Goal: Task Accomplishment & Management: Use online tool/utility

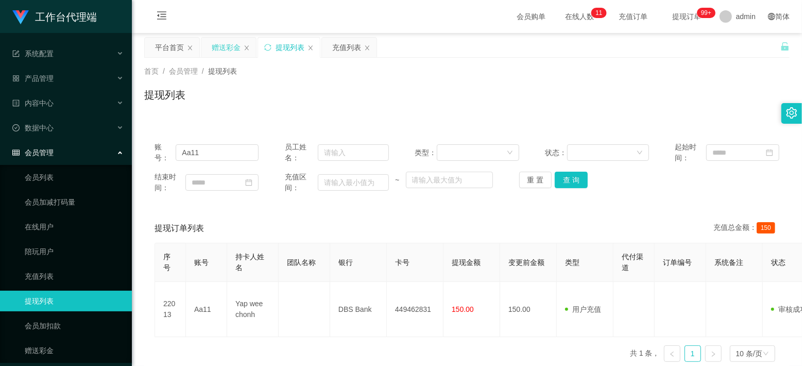
click at [235, 44] on div "赠送彩金" at bounding box center [226, 48] width 29 height 20
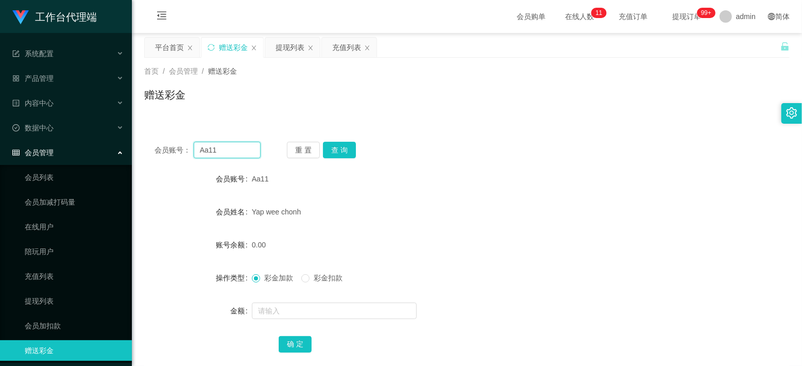
click at [209, 147] on input "Aa11" at bounding box center [227, 150] width 67 height 16
click at [341, 149] on button "查 询" at bounding box center [339, 150] width 33 height 16
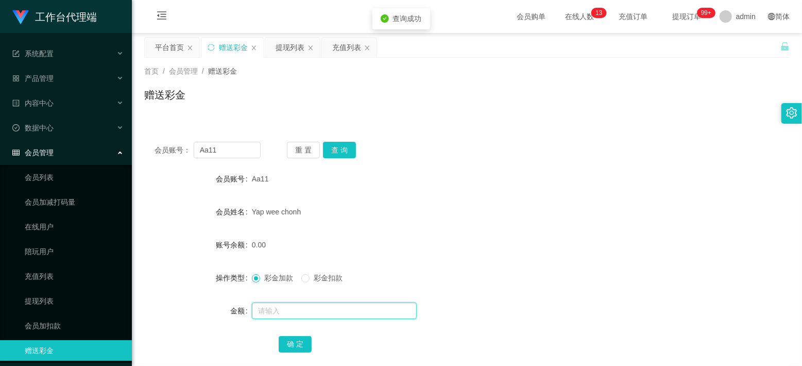
click at [276, 305] on input "text" at bounding box center [334, 310] width 165 height 16
click at [542, 226] on form "会员账号 Aa11 会员姓名 [PERSON_NAME] chonh 账号余额 0.00 操作类型 彩金加款 彩金扣款 金额 确 定" at bounding box center [467, 260] width 646 height 185
drag, startPoint x: 278, startPoint y: 311, endPoint x: 286, endPoint y: 312, distance: 8.3
click at [278, 311] on input "text" at bounding box center [334, 310] width 165 height 16
type input "24"
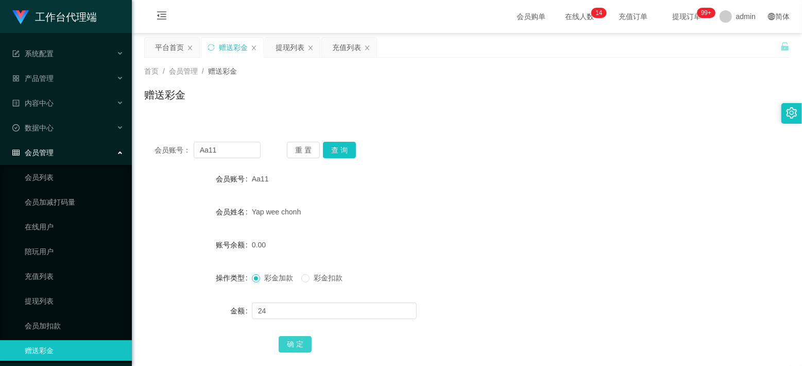
click at [302, 337] on button "确 定" at bounding box center [295, 344] width 33 height 16
click at [475, 163] on div "会员账号： Aa11 重 置 查 询 会员账号 Aa11 会员姓名 [PERSON_NAME] chonh 账号余额 24.00 操作类型 彩金加款 彩金扣款…" at bounding box center [467, 253] width 646 height 245
click at [269, 306] on input "text" at bounding box center [334, 310] width 165 height 16
type input "8"
click at [295, 346] on button "确 定" at bounding box center [295, 344] width 33 height 16
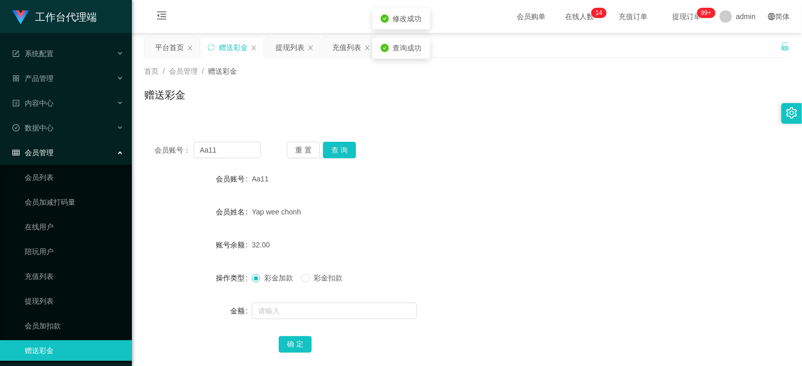
click at [518, 229] on form "会员账号 Aa11 会员姓名 [PERSON_NAME] chonh 账号余额 32.00 操作类型 彩金加款 彩金扣款 金额 确 定" at bounding box center [467, 260] width 646 height 185
click at [228, 155] on input "Aa11" at bounding box center [227, 150] width 67 height 16
paste input "Mfig99"
click at [345, 149] on button "查 询" at bounding box center [339, 150] width 33 height 16
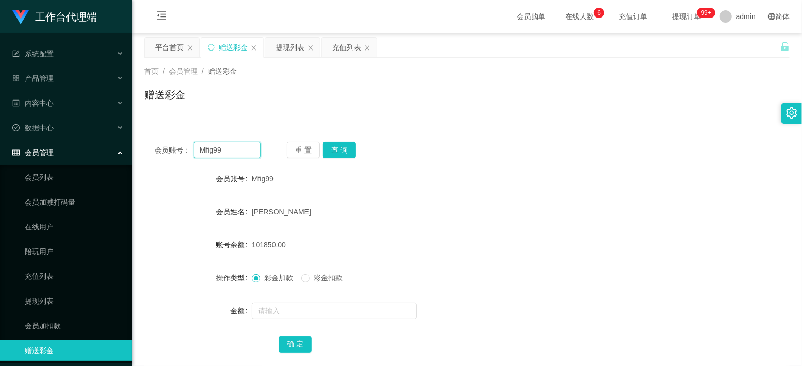
click at [222, 143] on input "Mfig99" at bounding box center [227, 150] width 67 height 16
paste input "Aa11"
type input "Aa11"
click at [339, 156] on button "查 询" at bounding box center [339, 150] width 33 height 16
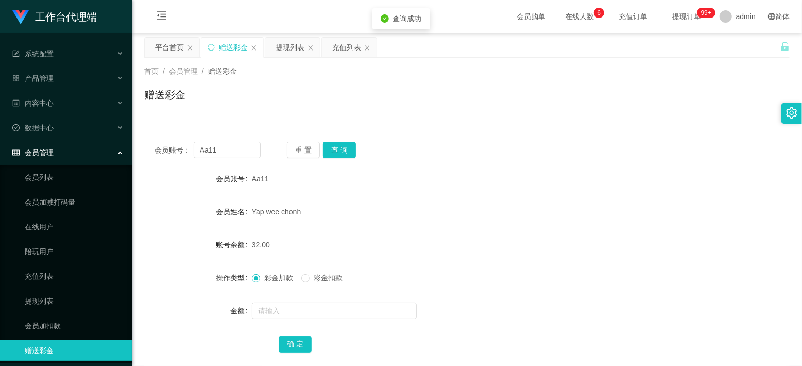
click at [564, 233] on form "会员账号 Aa11 会员姓名 [PERSON_NAME] chonh 账号余额 32.00 操作类型 彩金加款 彩金扣款 金额 确 定" at bounding box center [467, 260] width 646 height 185
click at [277, 313] on input "text" at bounding box center [334, 310] width 165 height 16
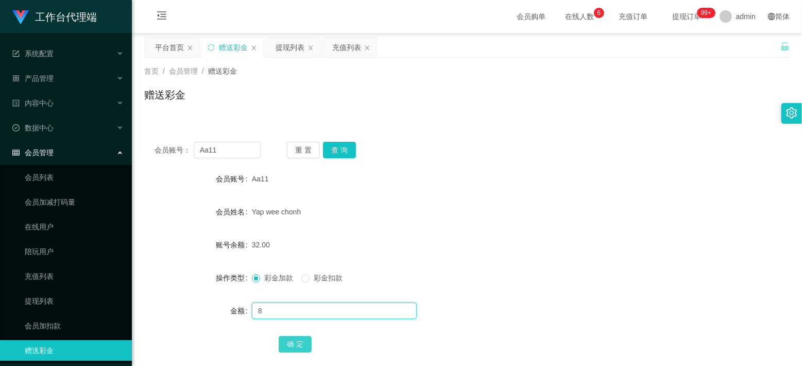
type input "8"
click at [287, 342] on button "确 定" at bounding box center [295, 344] width 33 height 16
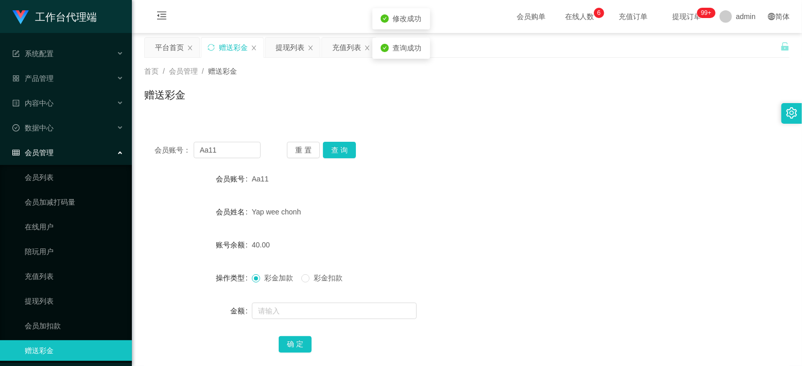
click at [474, 218] on div "Yap wee chonh" at bounding box center [440, 211] width 377 height 21
click at [339, 155] on button "查 询" at bounding box center [339, 150] width 33 height 16
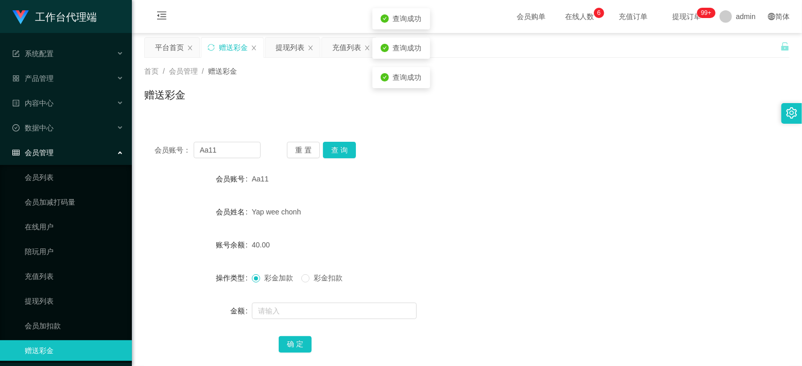
click at [501, 194] on form "会员账号 Aa11 会员姓名 [PERSON_NAME] chonh 账号余额 40.00 操作类型 彩金加款 彩金扣款 金额 确 定" at bounding box center [467, 260] width 646 height 185
click at [336, 140] on div "会员账号： Aa11 重 置 查 询 会员账号 Aa11 会员姓名 [PERSON_NAME] chonh 账号余额 40.00 操作类型 彩金加款 彩金扣款…" at bounding box center [467, 253] width 646 height 245
click at [336, 147] on button "查 询" at bounding box center [339, 150] width 33 height 16
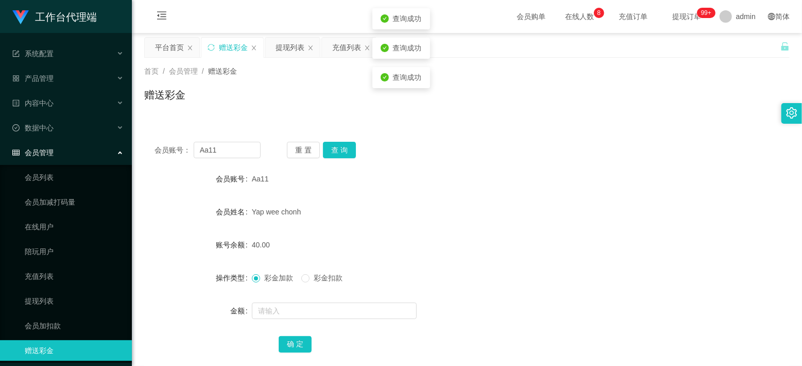
click at [461, 171] on div "Aa11" at bounding box center [440, 178] width 377 height 21
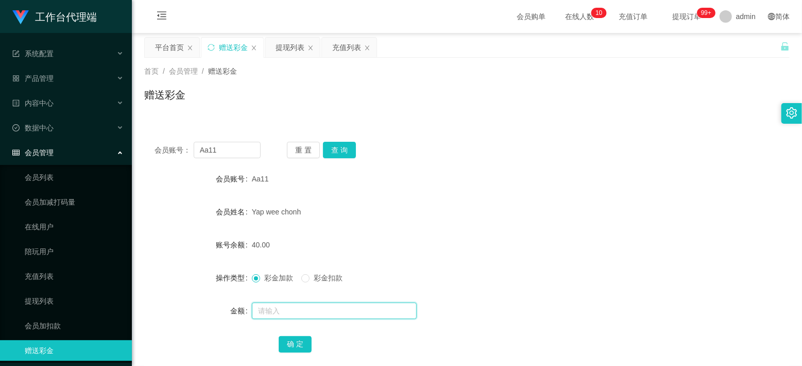
click at [279, 313] on input "text" at bounding box center [334, 310] width 165 height 16
type input "8"
click at [287, 341] on button "确 定" at bounding box center [295, 344] width 33 height 16
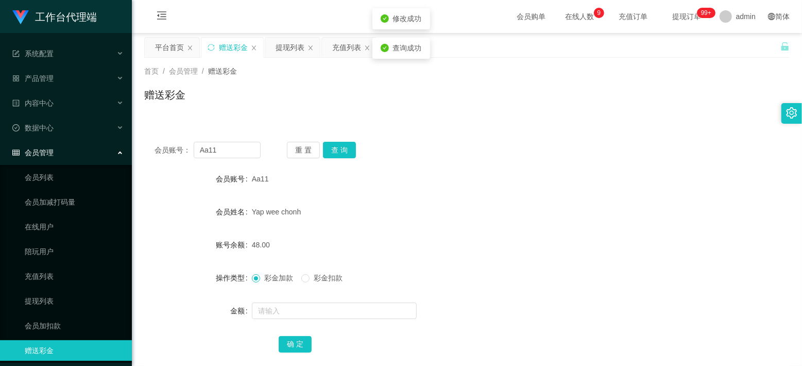
click at [497, 197] on form "会员账号 Aa11 会员姓名 [PERSON_NAME] chonh 账号余额 48.00 操作类型 彩金加款 彩金扣款 金额 确 定" at bounding box center [467, 260] width 646 height 185
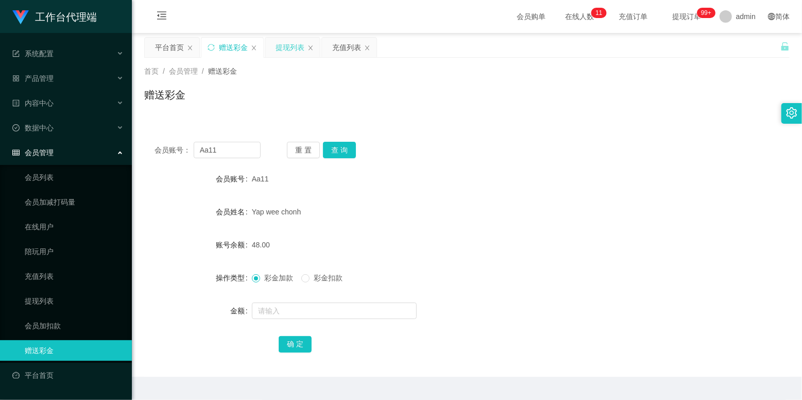
click at [295, 46] on div "提现列表" at bounding box center [290, 48] width 29 height 20
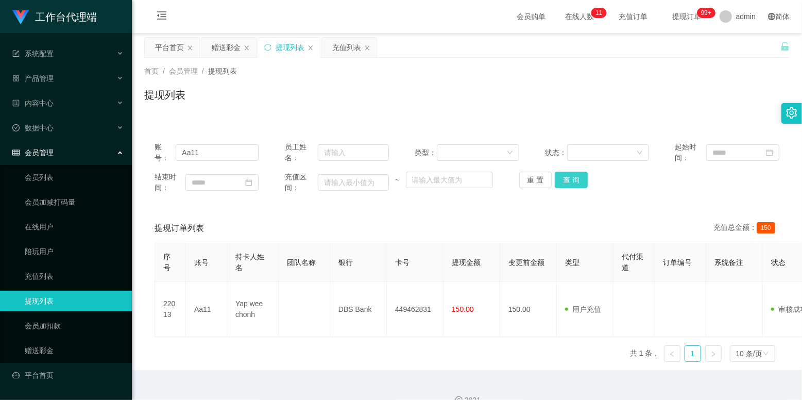
click at [567, 180] on button "查 询" at bounding box center [571, 180] width 33 height 16
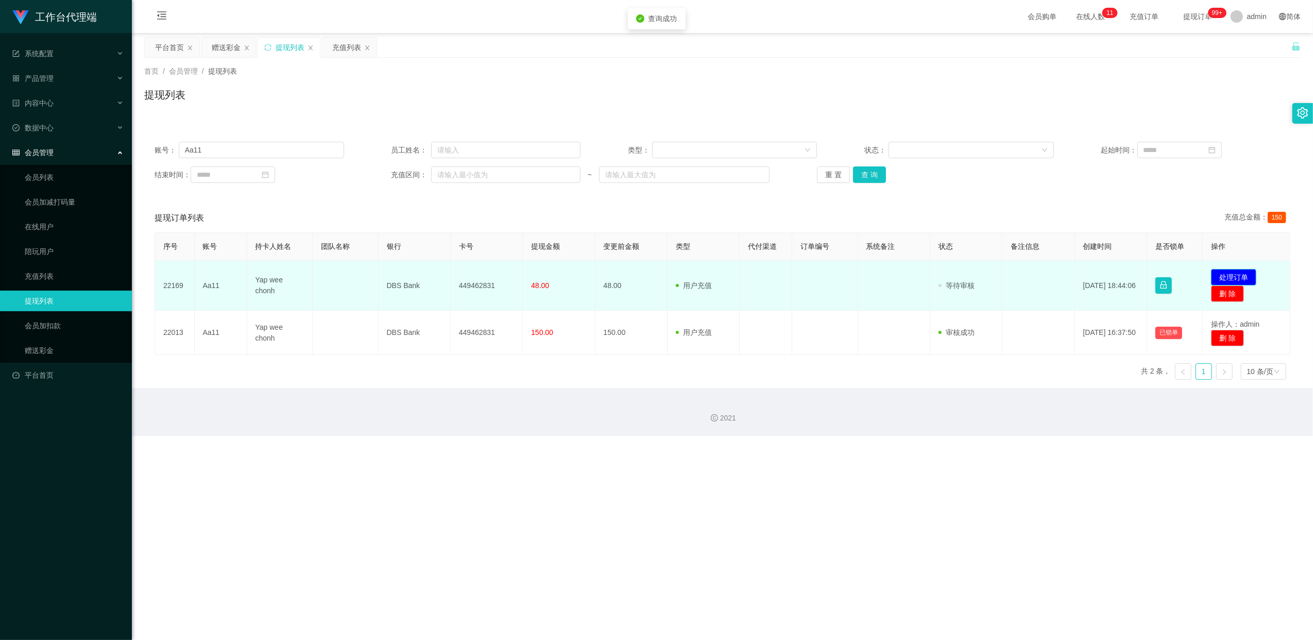
click at [802, 277] on button "处理订单" at bounding box center [1233, 277] width 45 height 16
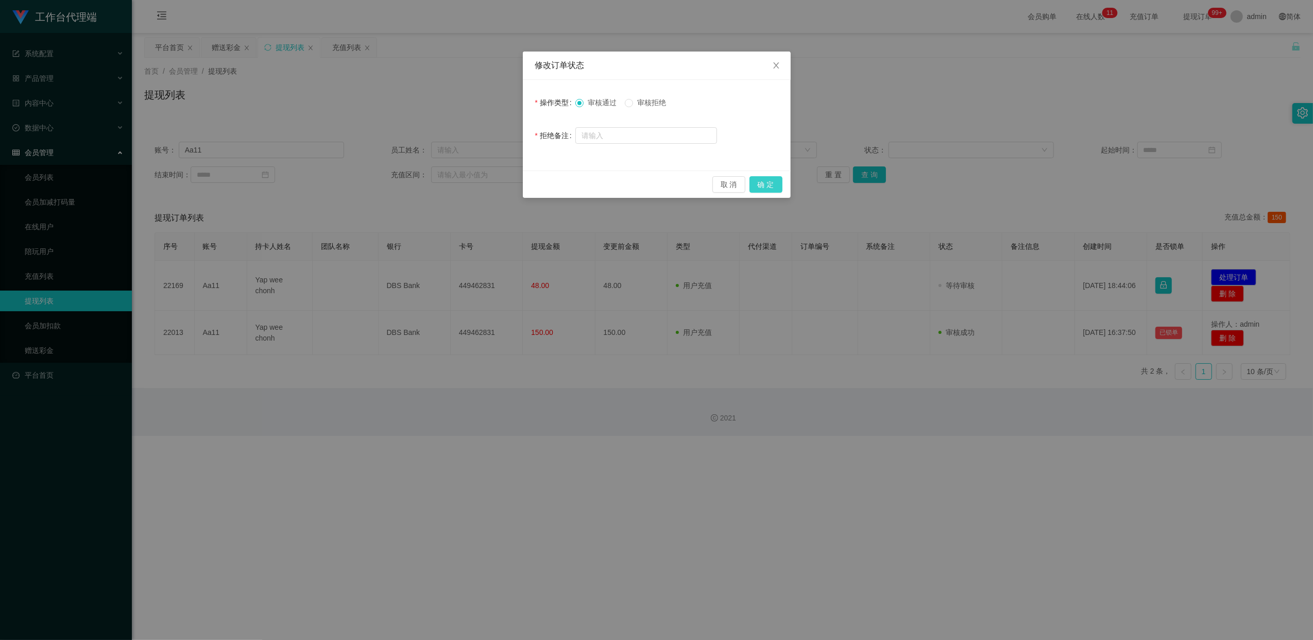
click at [767, 182] on button "确 定" at bounding box center [766, 184] width 33 height 16
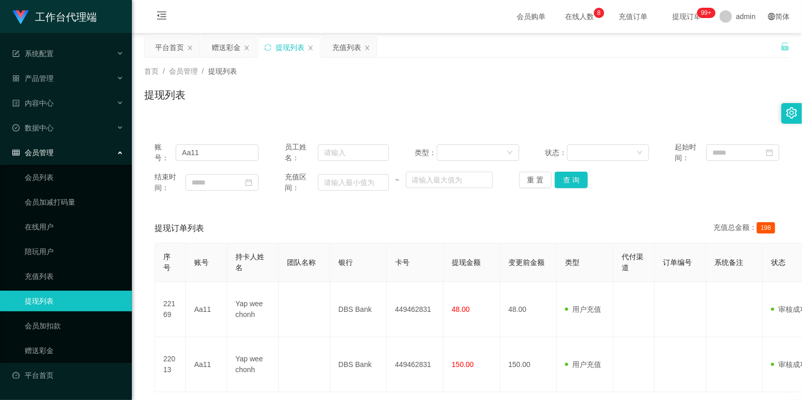
click at [528, 104] on div "提现列表" at bounding box center [467, 99] width 646 height 24
click at [192, 153] on input "Aa11" at bounding box center [217, 152] width 83 height 16
paste input "Mfig99"
type input "Mfig99"
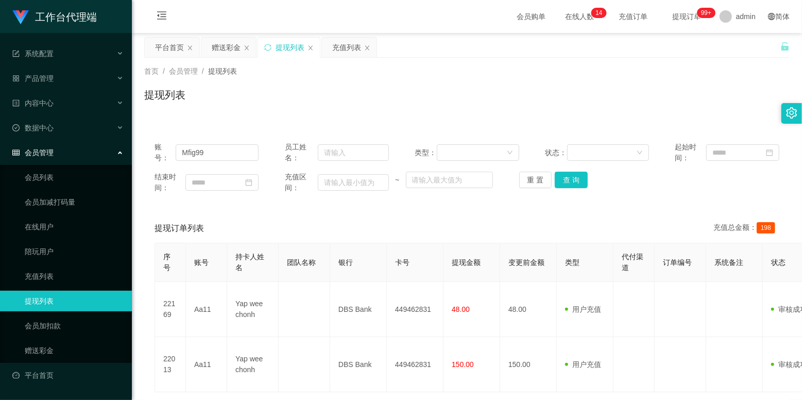
drag, startPoint x: 221, startPoint y: 46, endPoint x: 219, endPoint y: 65, distance: 19.1
click at [221, 46] on div "赠送彩金" at bounding box center [226, 48] width 29 height 20
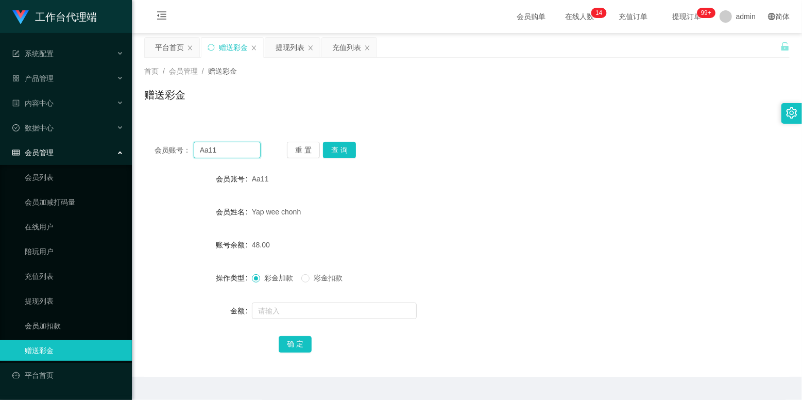
click at [202, 154] on input "Aa11" at bounding box center [227, 150] width 67 height 16
paste input "Mfig99"
type input "Mfig99"
drag, startPoint x: 339, startPoint y: 150, endPoint x: 358, endPoint y: 183, distance: 37.8
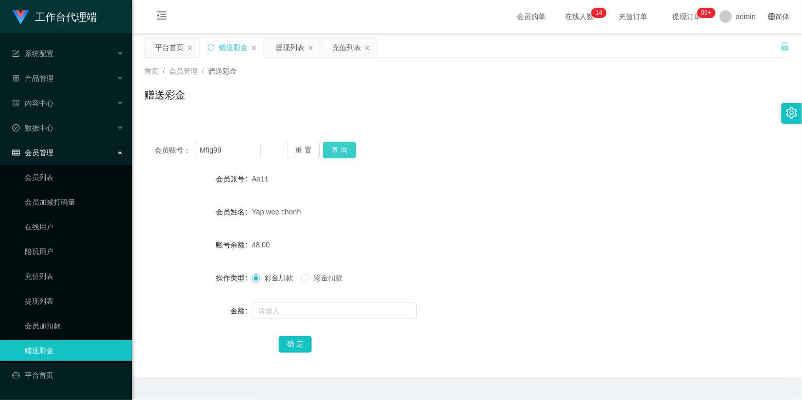
click at [339, 150] on button "查 询" at bounding box center [339, 150] width 33 height 16
